Goal: Transaction & Acquisition: Purchase product/service

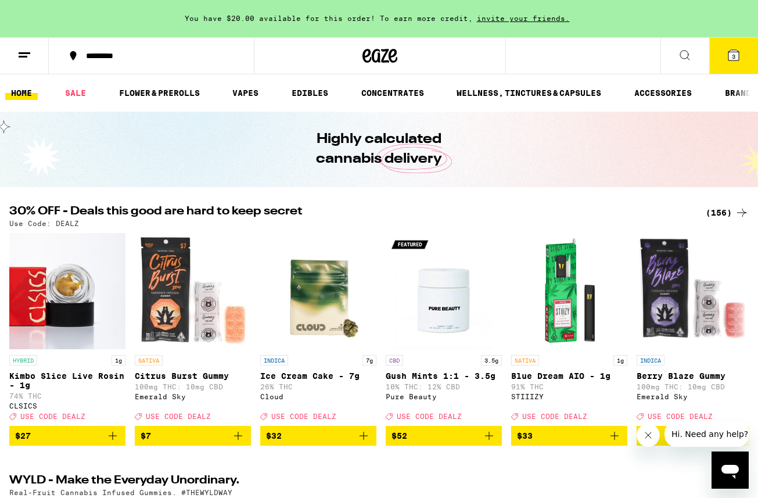
click at [738, 51] on icon at bounding box center [734, 55] width 14 height 14
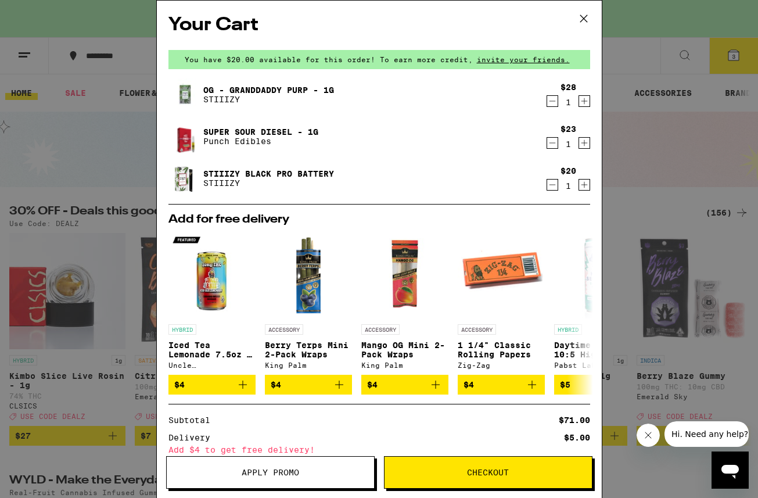
click at [551, 184] on icon "Decrement" at bounding box center [552, 185] width 10 height 14
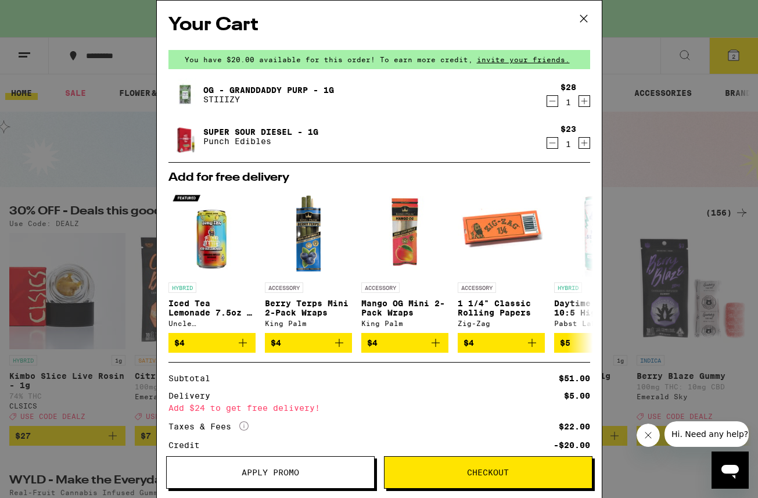
click at [552, 145] on icon "Decrement" at bounding box center [552, 143] width 10 height 14
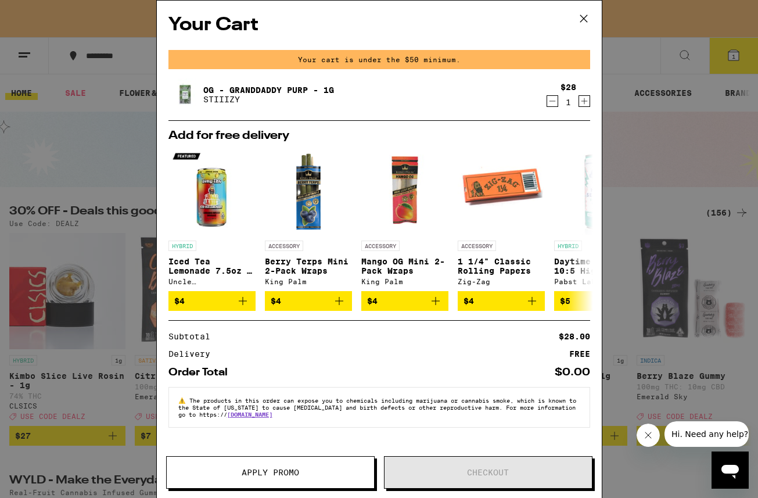
click at [586, 17] on icon at bounding box center [583, 18] width 17 height 17
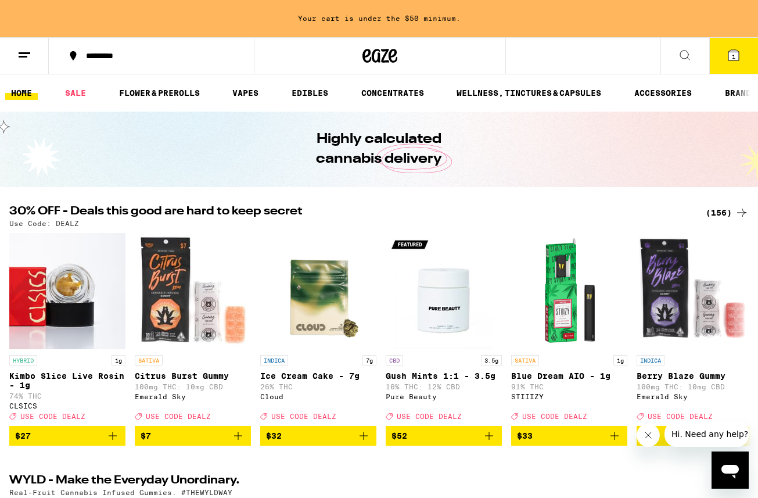
click at [206, 165] on div "Highly calculated cannabis delivery" at bounding box center [379, 149] width 446 height 75
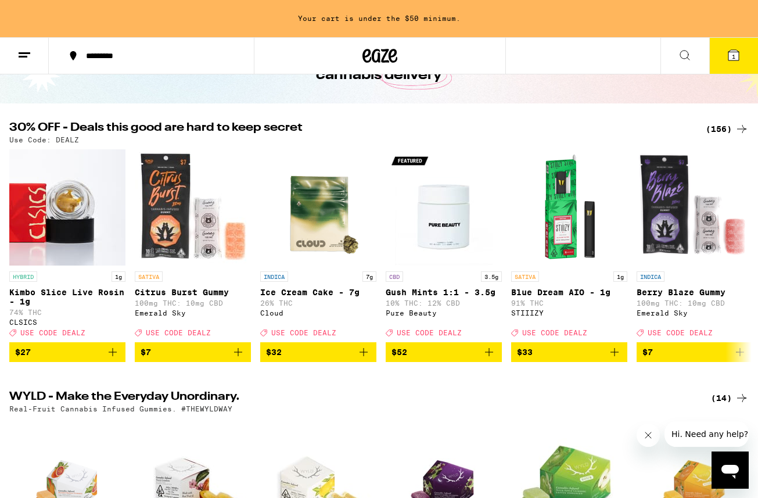
click at [724, 130] on div "(156)" at bounding box center [727, 129] width 43 height 14
drag, startPoint x: 54, startPoint y: 140, endPoint x: 88, endPoint y: 140, distance: 33.7
click at [88, 140] on div "Use Code: DEALZ" at bounding box center [378, 140] width 739 height 8
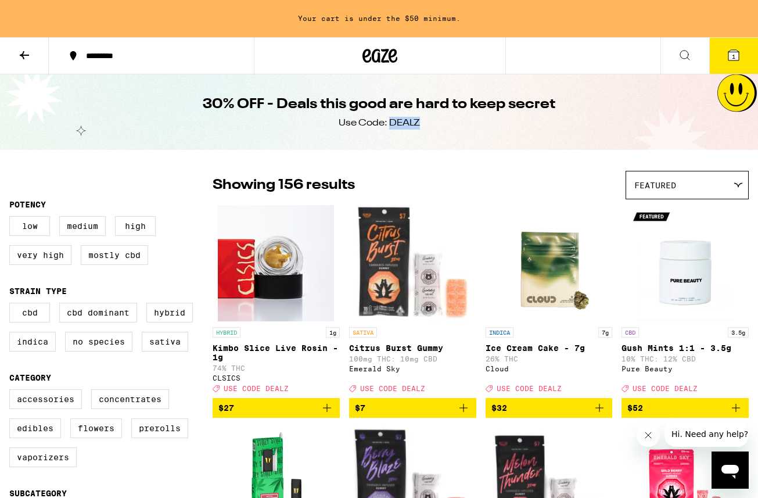
drag, startPoint x: 405, startPoint y: 123, endPoint x: 390, endPoint y: 123, distance: 15.1
click at [390, 123] on div "30% OFF - Deals this good are hard to keep secret Use Code: DEALZ" at bounding box center [379, 111] width 446 height 75
copy div "DEALZ"
click at [515, 199] on div "Showing 156 results Featured Featured Price: Low to High Price: High to Low" at bounding box center [481, 185] width 536 height 28
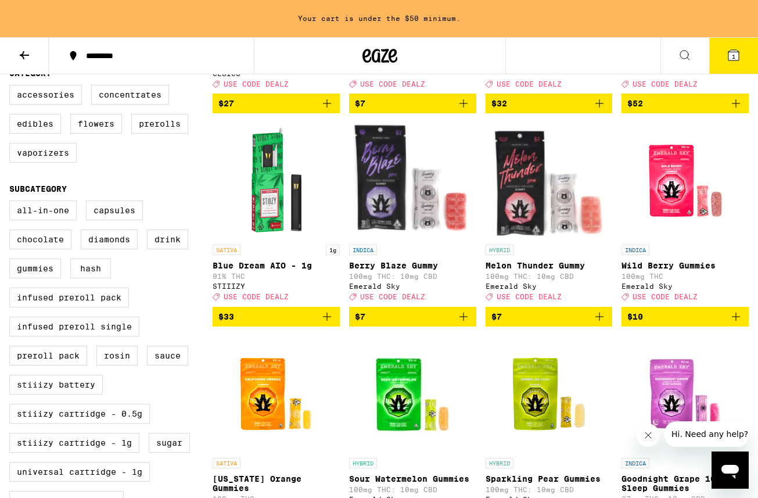
scroll to position [282, 0]
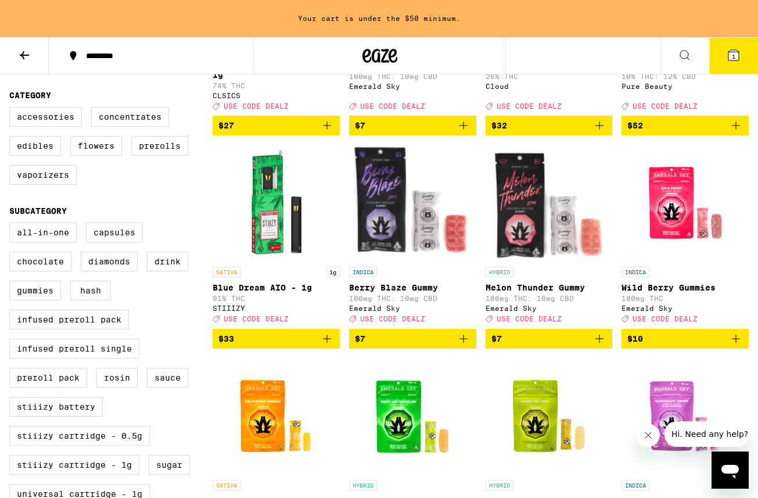
click at [327, 346] on icon "Add to bag" at bounding box center [327, 339] width 14 height 14
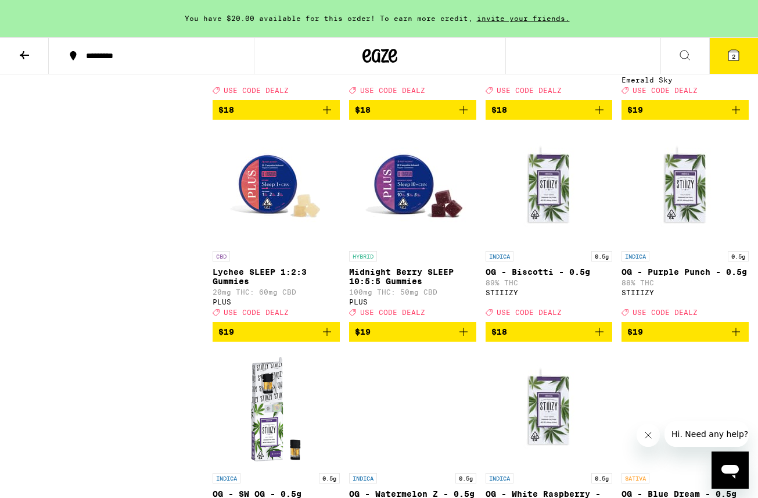
scroll to position [1886, 0]
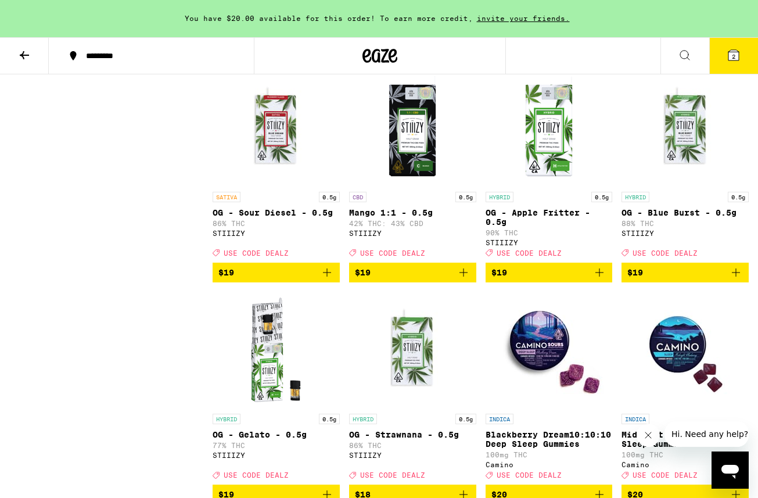
scroll to position [2374, 0]
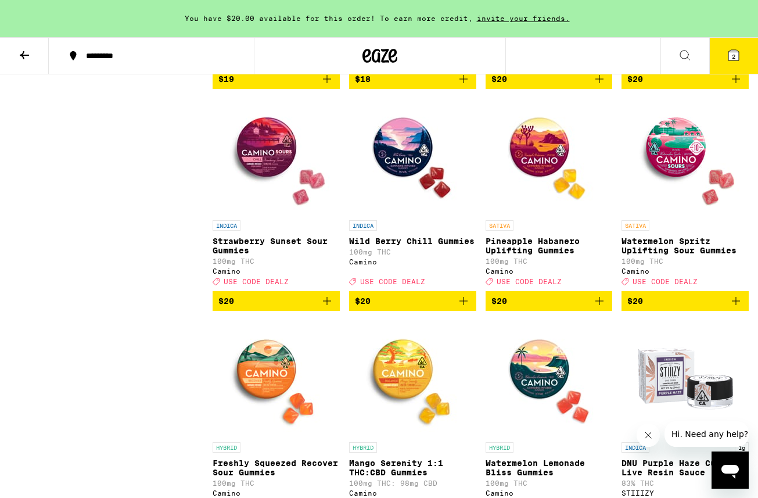
scroll to position [2987, 0]
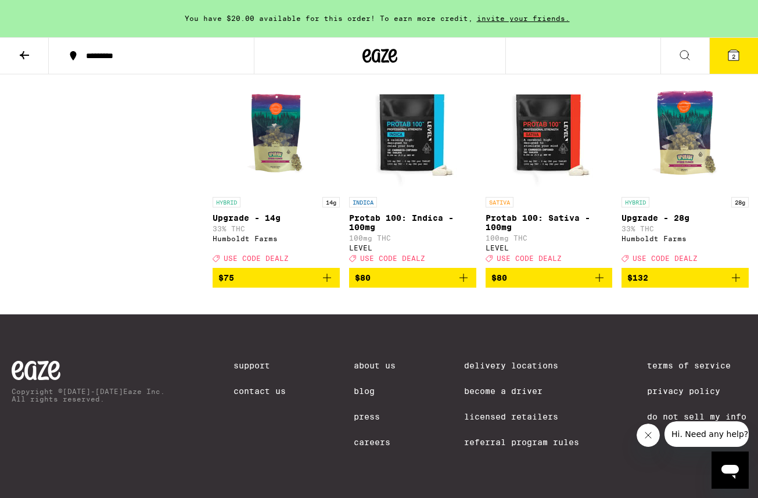
scroll to position [8560, 0]
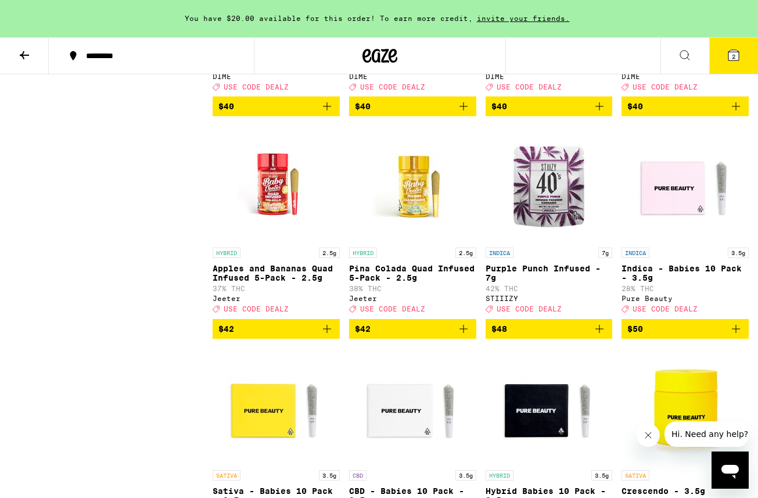
scroll to position [7786, 0]
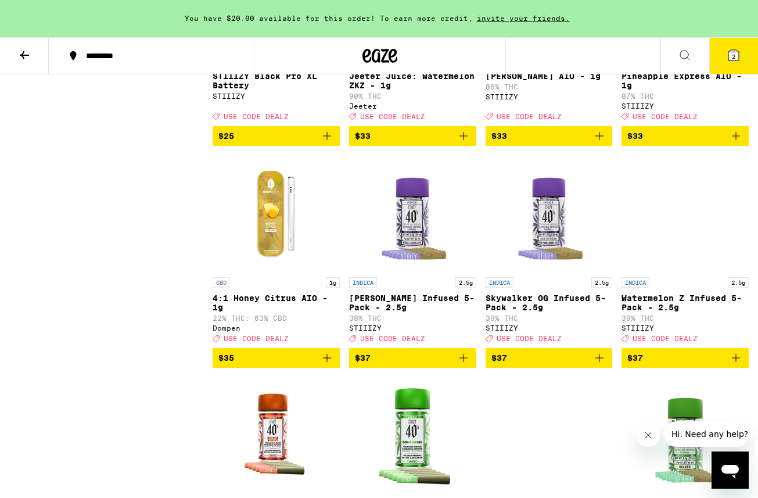
scroll to position [6549, 0]
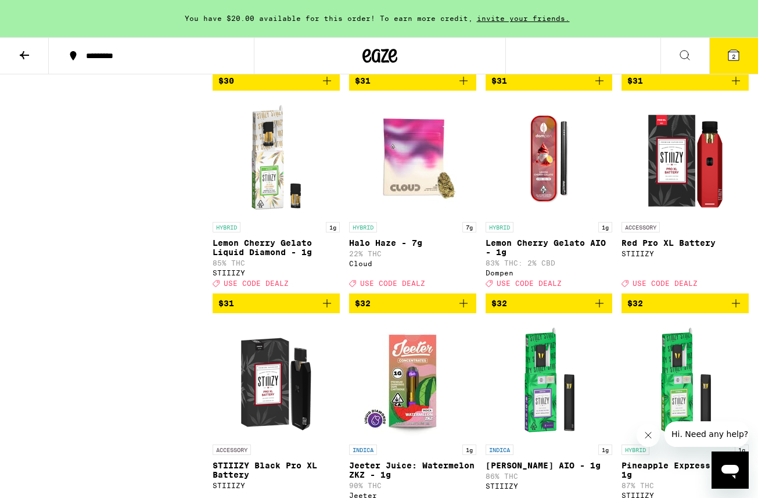
scroll to position [6237, 0]
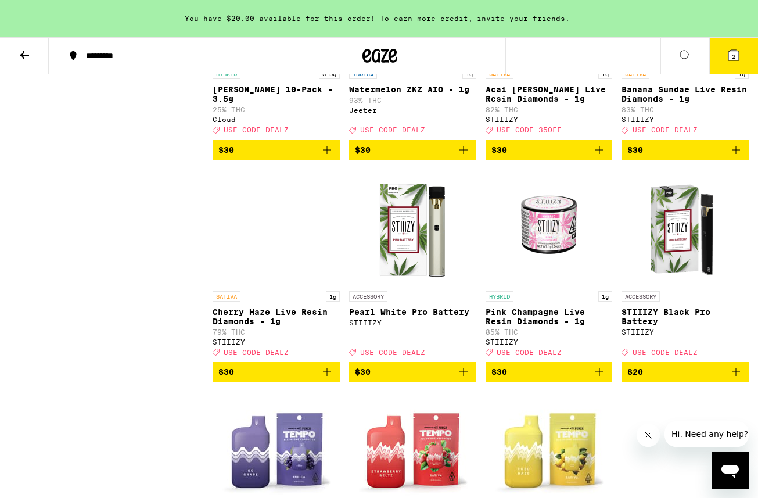
scroll to position [5522, 0]
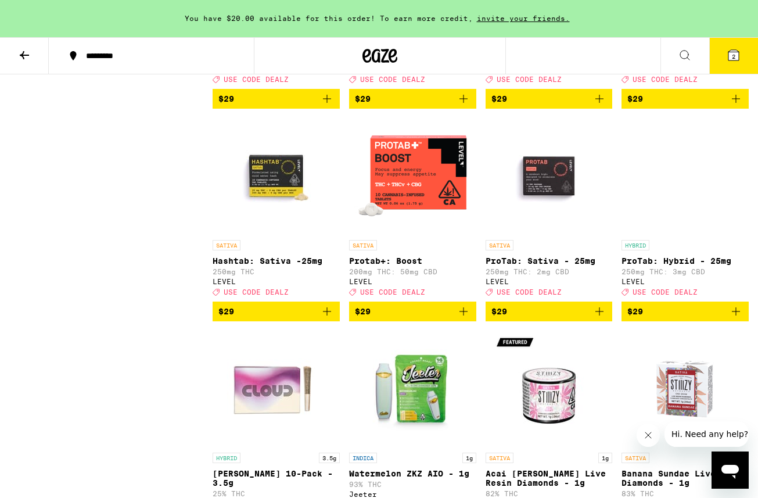
scroll to position [5143, 0]
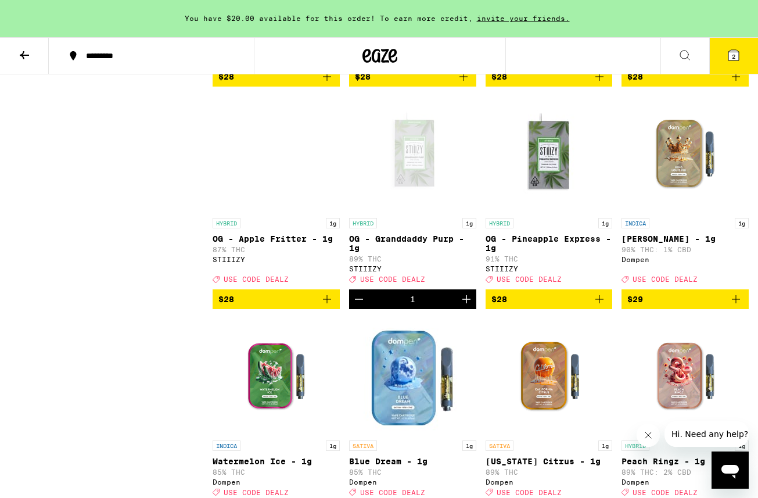
scroll to position [4567, 0]
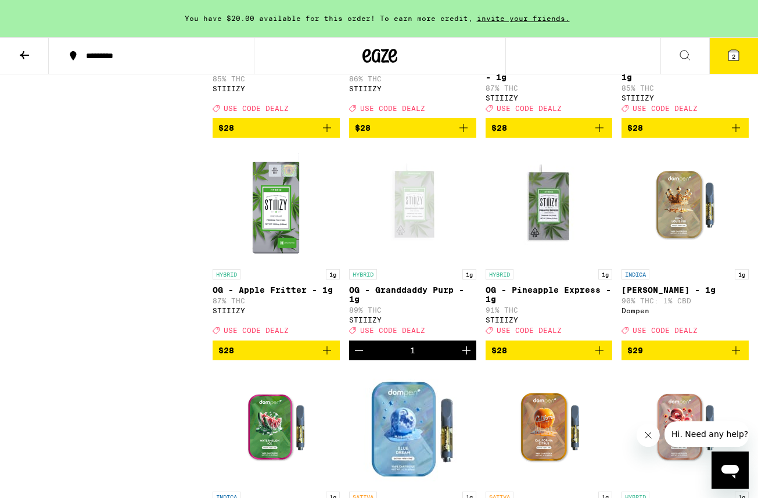
scroll to position [4416, 0]
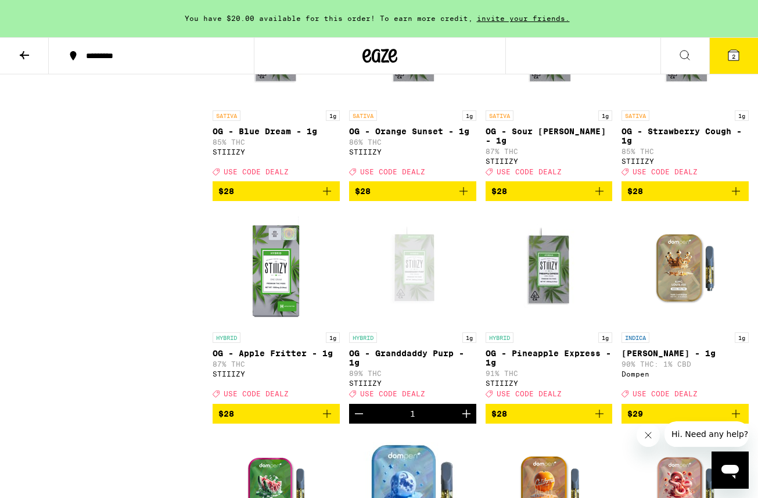
click at [152, 274] on div "Potency Low Medium High Very High Mostly CBD Strain Type CBD CBD Dominant Hybri…" at bounding box center [110, 82] width 203 height 8654
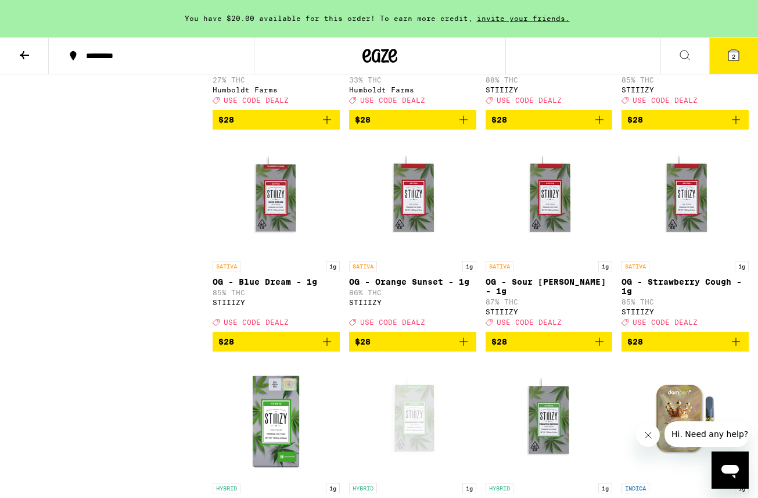
scroll to position [4226, 0]
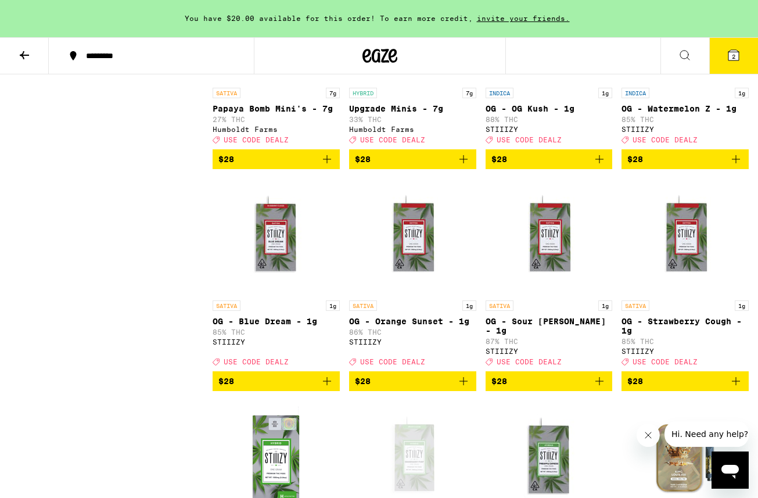
click at [152, 274] on div "Potency Low Medium High Very High Mostly CBD Strain Type CBD CBD Dominant Hybri…" at bounding box center [110, 272] width 203 height 8654
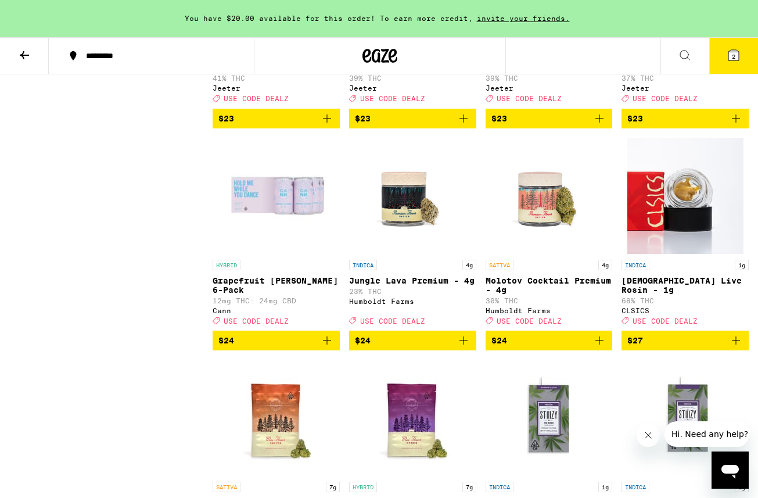
scroll to position [3818, 0]
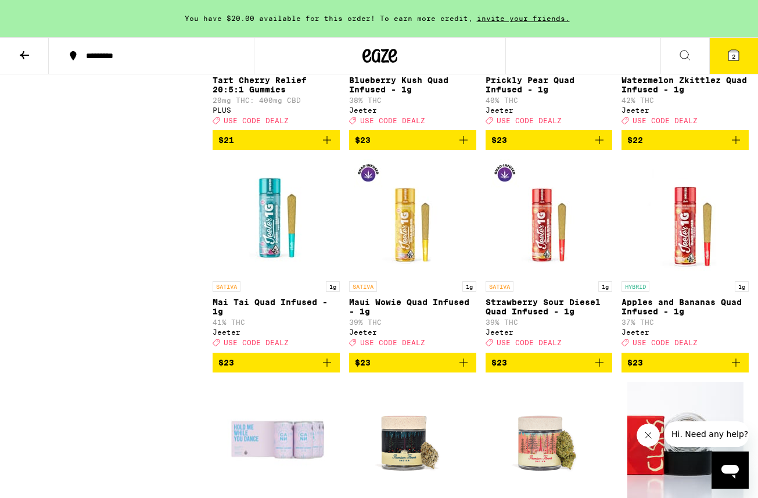
scroll to position [3381, 0]
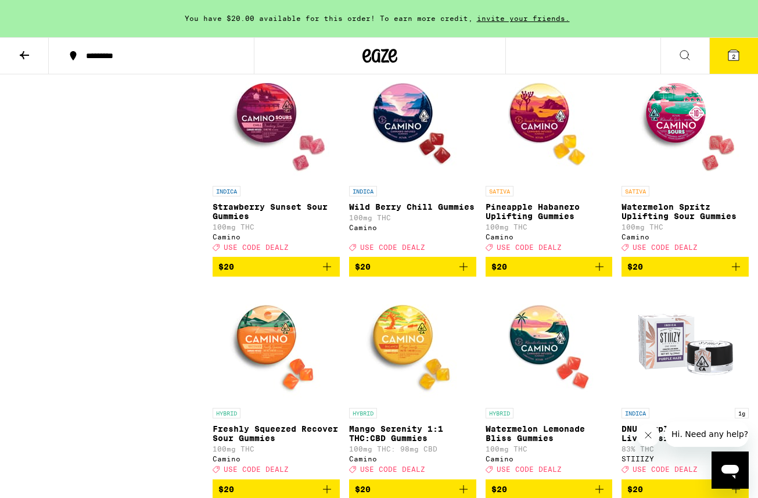
scroll to position [2781, 0]
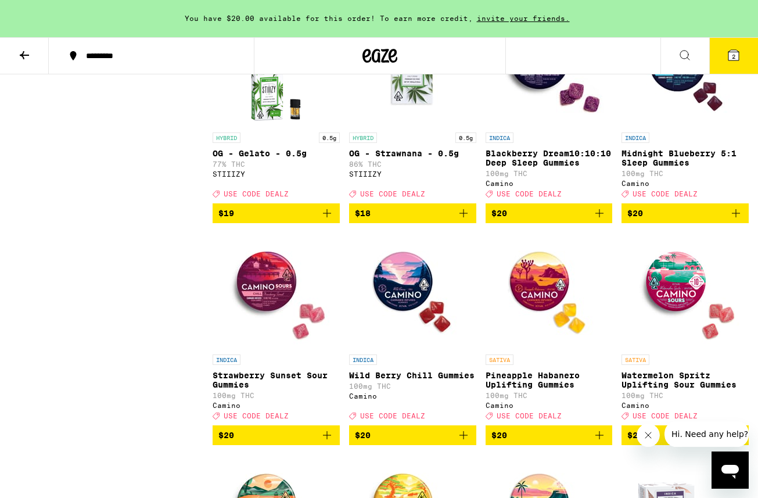
click at [735, 217] on icon "Add to bag" at bounding box center [736, 213] width 8 height 8
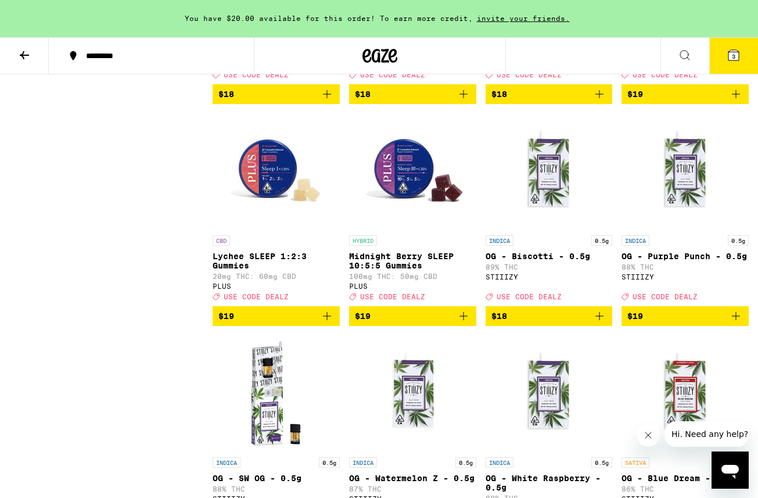
scroll to position [1849, 0]
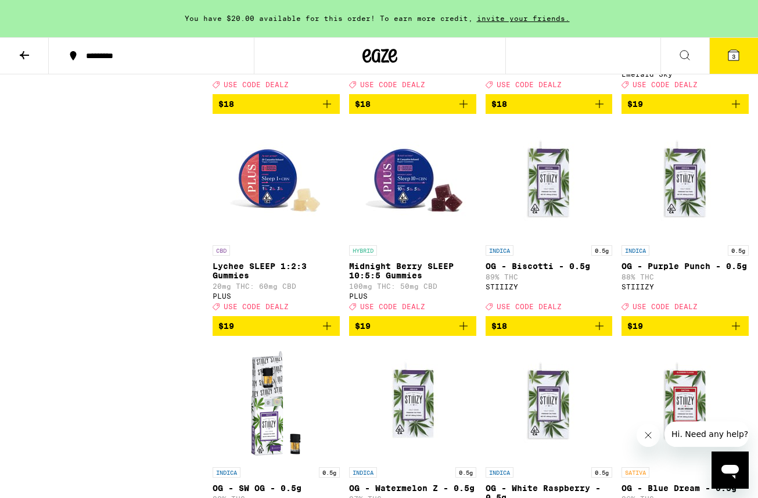
click at [466, 333] on icon "Add to bag" at bounding box center [463, 326] width 14 height 14
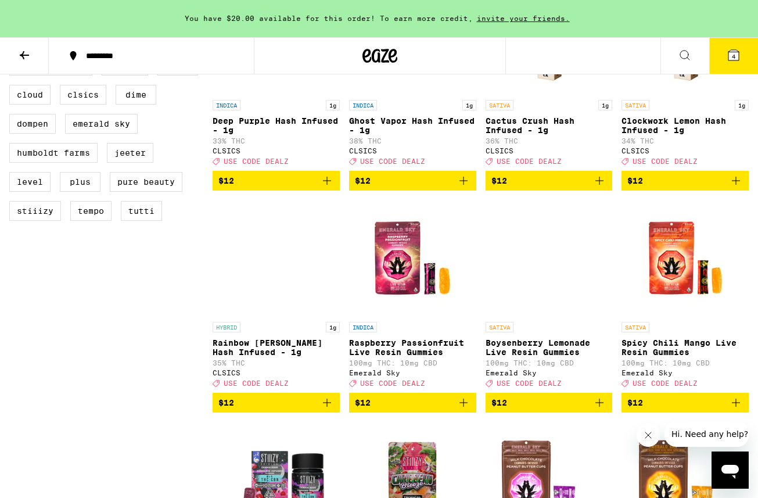
scroll to position [1000, 0]
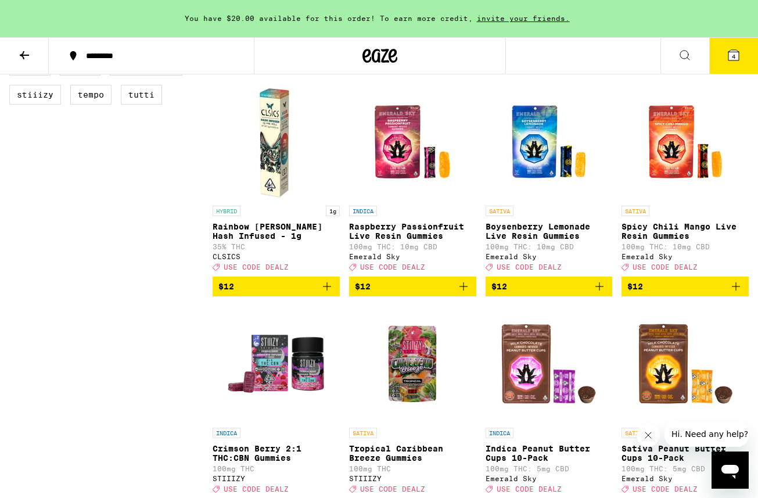
click at [466, 293] on icon "Add to bag" at bounding box center [463, 286] width 14 height 14
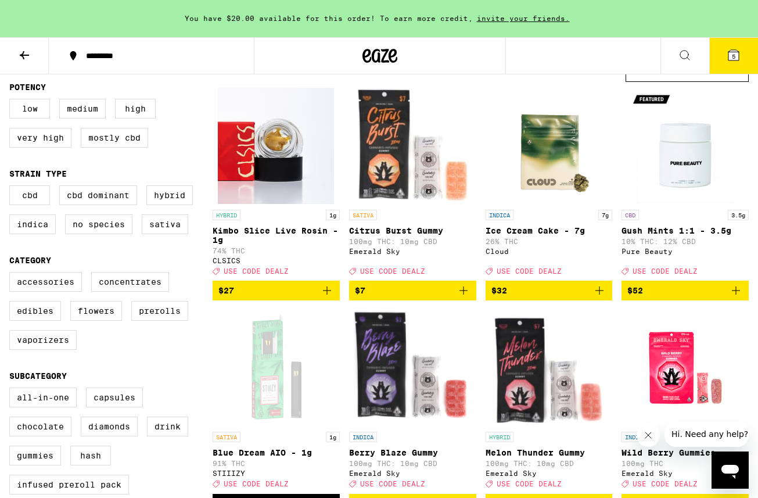
scroll to position [0, 0]
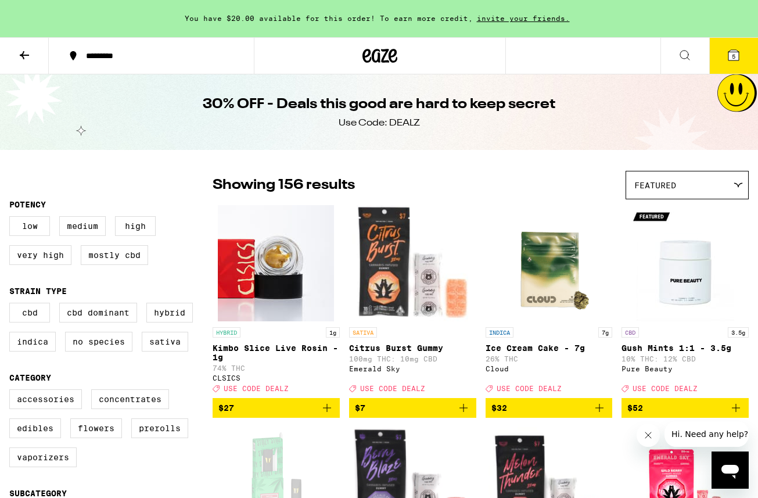
click at [729, 62] on button "5" at bounding box center [733, 56] width 49 height 36
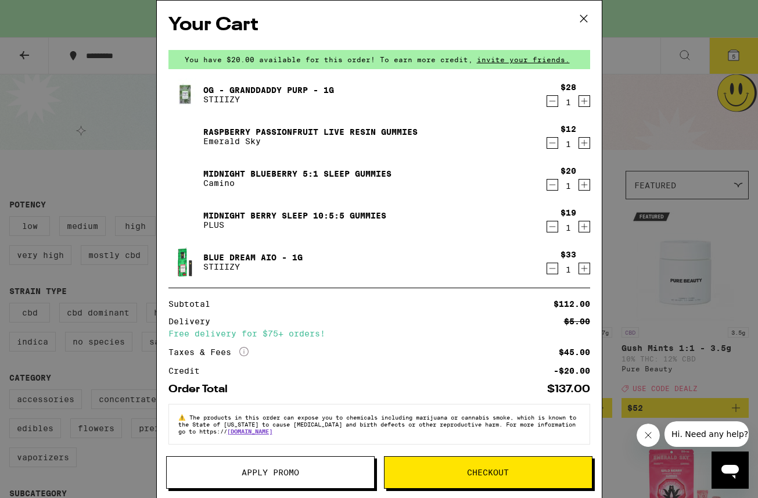
click at [280, 474] on span "Apply Promo" at bounding box center [270, 472] width 57 height 8
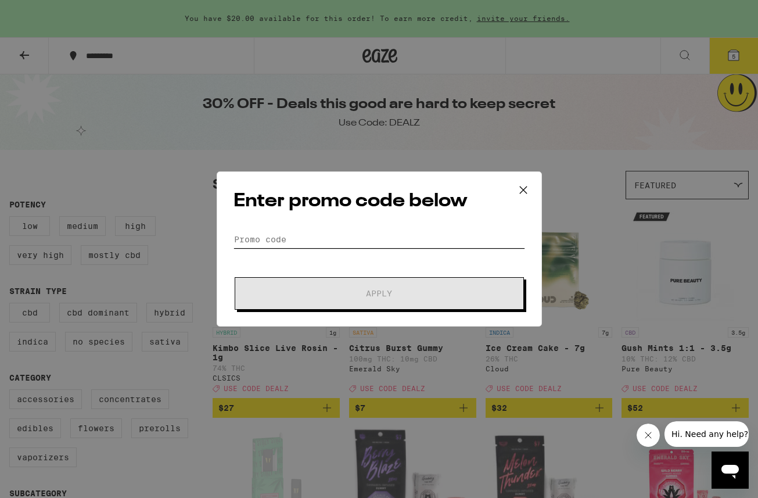
click at [353, 242] on input "Promo Code" at bounding box center [379, 239] width 292 height 17
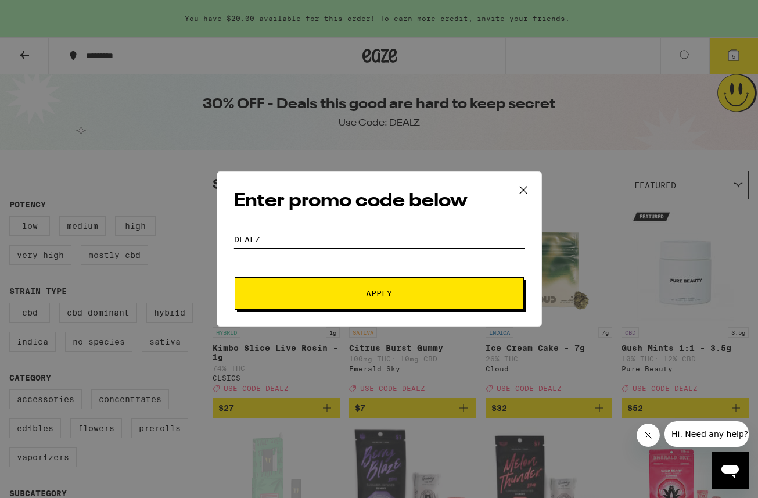
type input "DEALZ"
click at [388, 299] on button "Apply" at bounding box center [379, 293] width 289 height 33
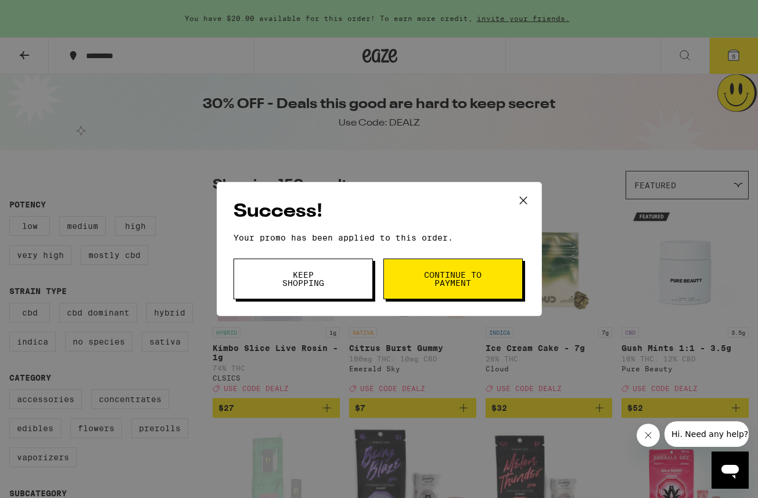
click at [524, 198] on icon at bounding box center [523, 200] width 17 height 17
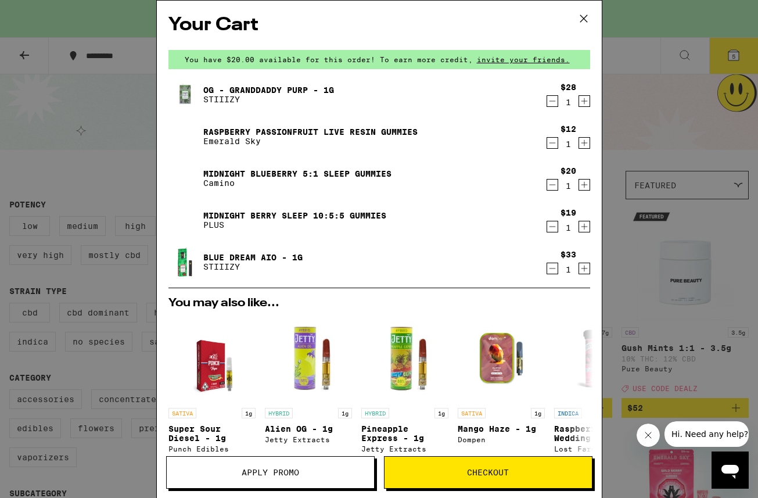
click at [552, 98] on icon "Decrement" at bounding box center [552, 101] width 10 height 14
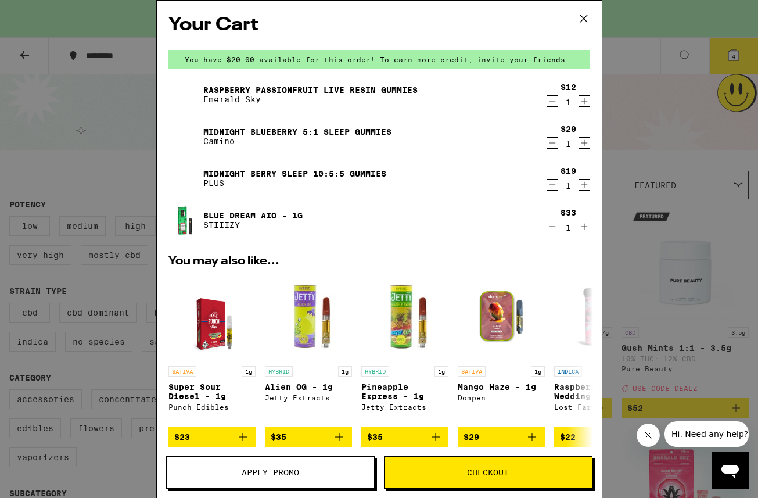
click at [549, 100] on icon "Decrement" at bounding box center [552, 101] width 10 height 14
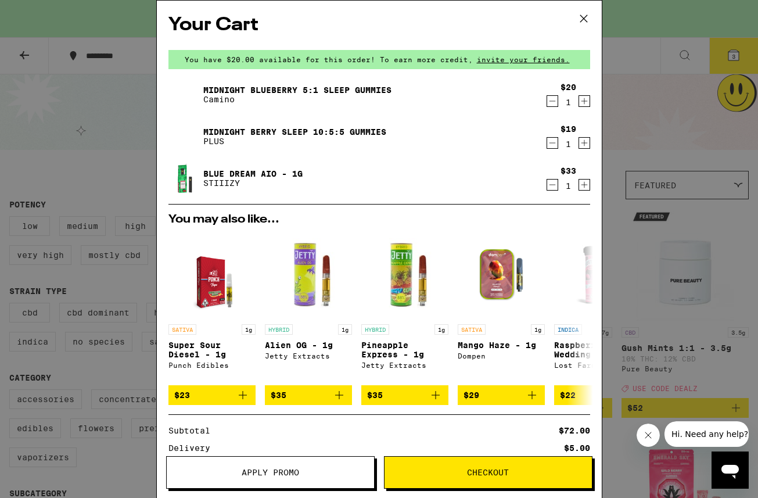
scroll to position [154, 0]
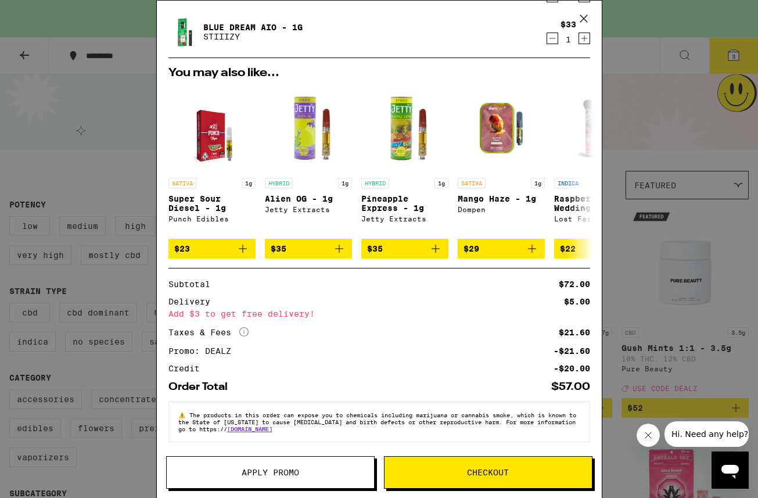
click at [583, 16] on icon at bounding box center [583, 18] width 17 height 17
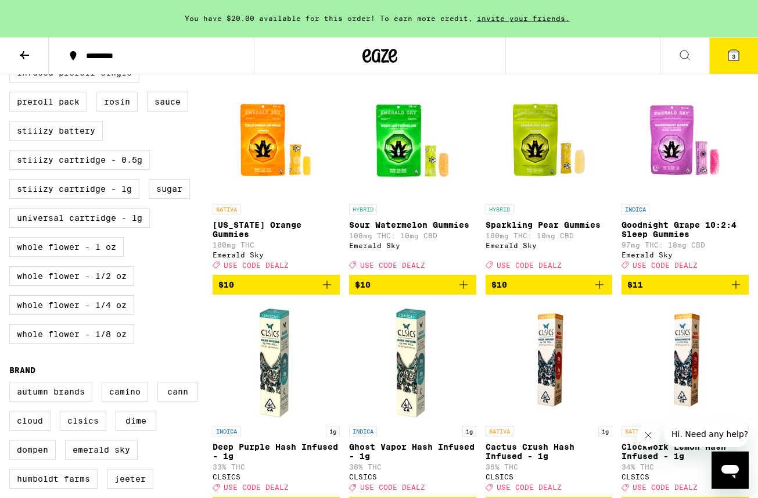
scroll to position [560, 0]
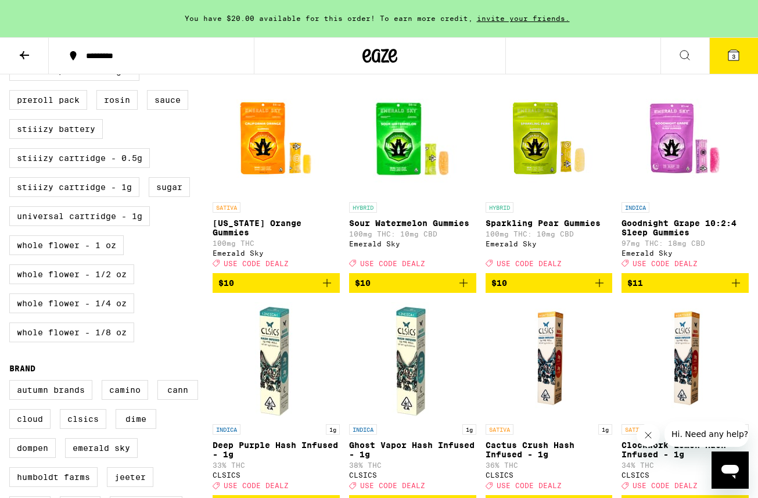
click at [468, 290] on icon "Add to bag" at bounding box center [463, 283] width 14 height 14
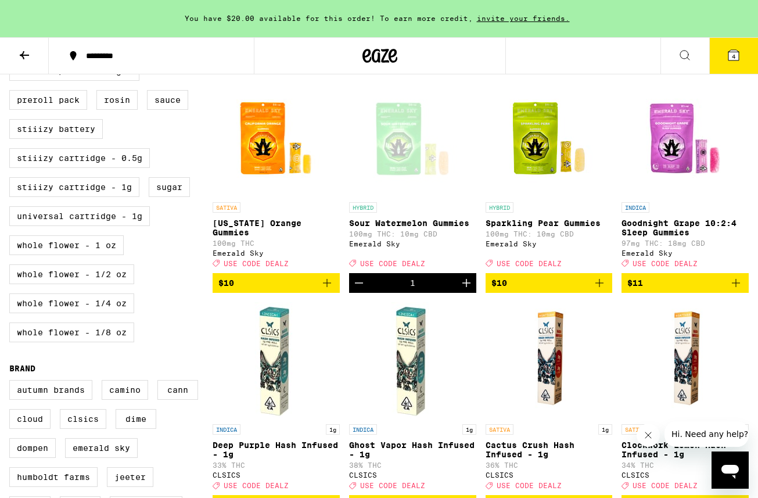
scroll to position [0, 0]
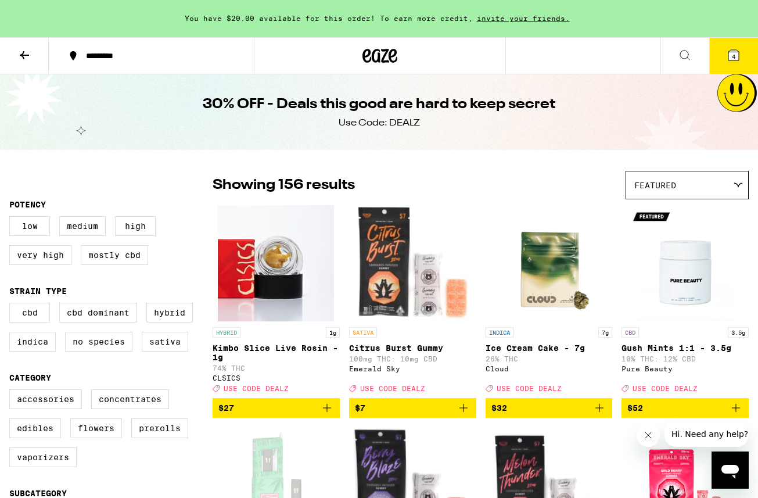
click at [737, 46] on button "4" at bounding box center [733, 56] width 49 height 36
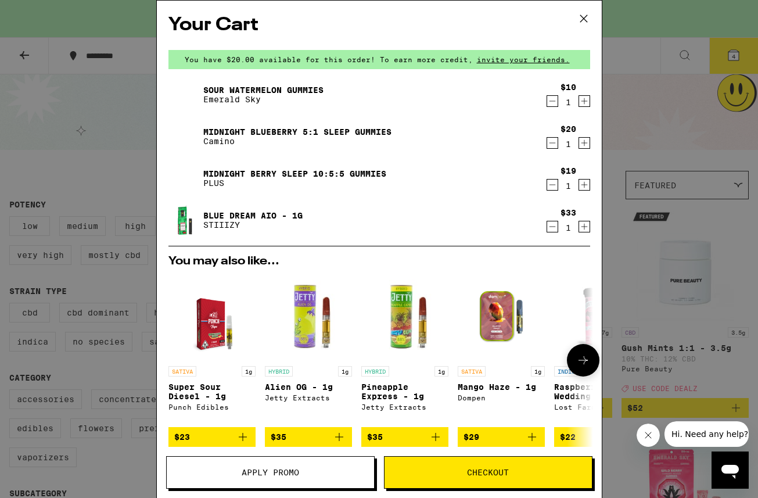
scroll to position [196, 0]
